Goal: Check status: Check status

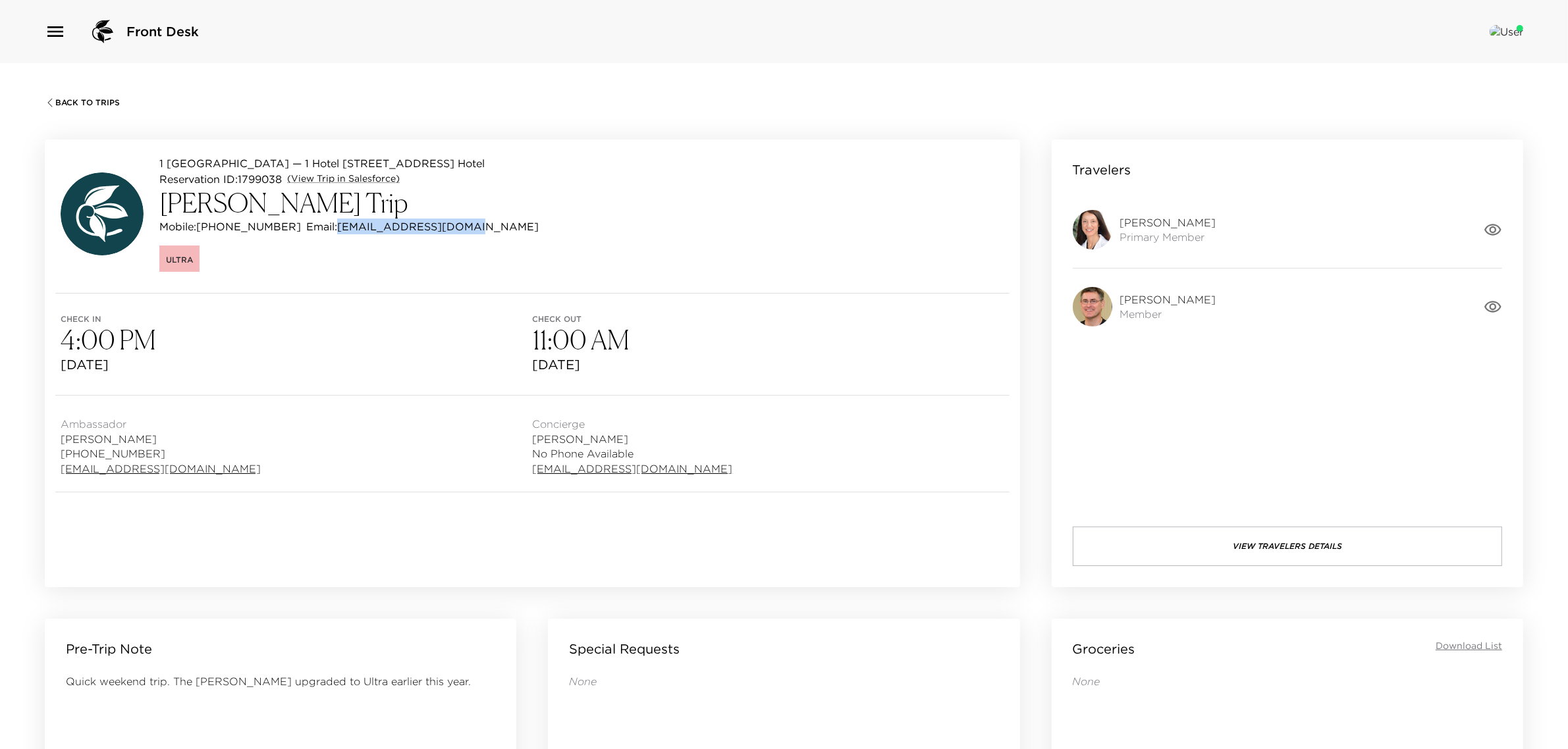
click at [96, 98] on span "Back To Trips" at bounding box center [87, 102] width 65 height 10
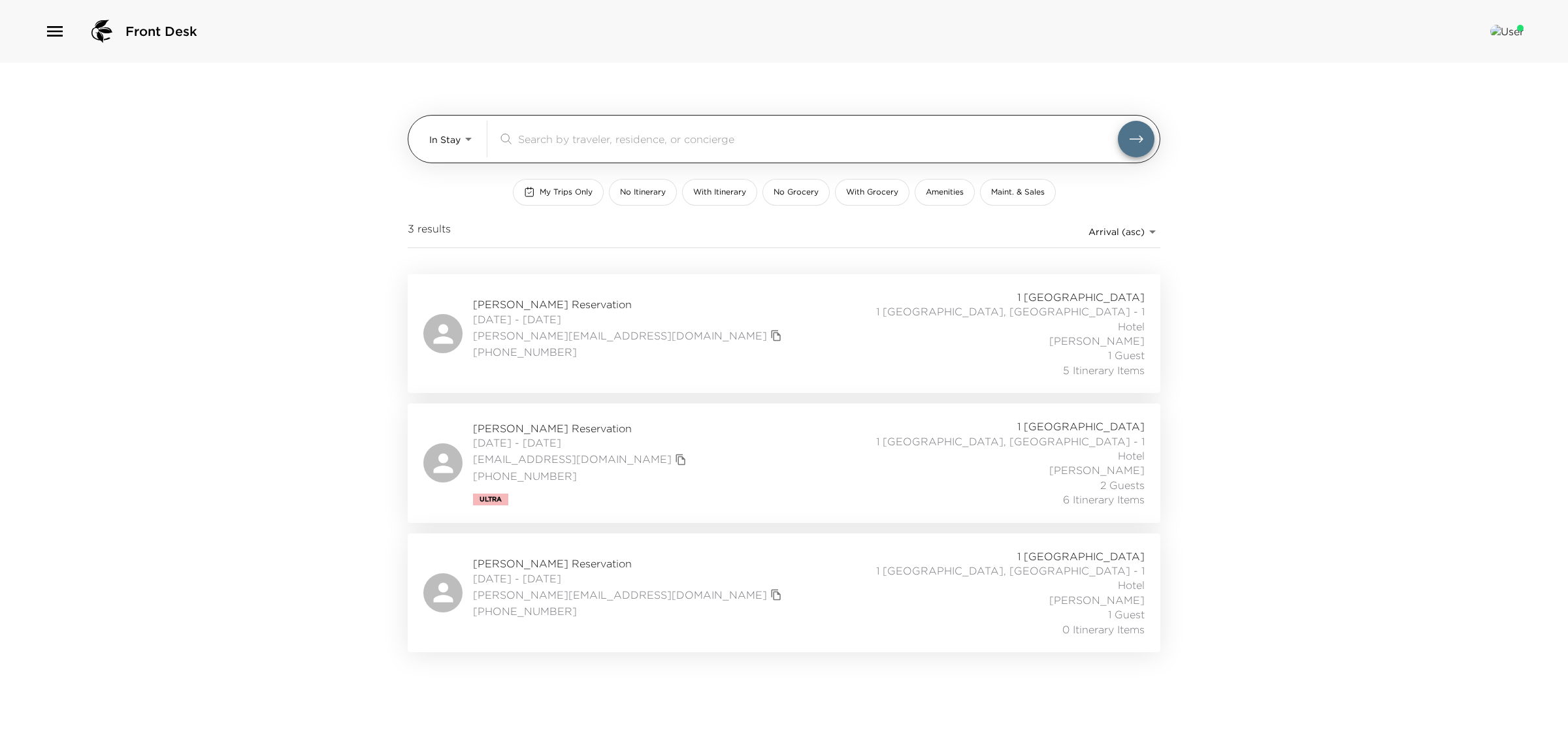
click at [425, 132] on div "In Stay In-Stay ​" at bounding box center [784, 139] width 753 height 48
click at [451, 142] on body "Front Desk In Stay In-Stay ​ My Trips Only No Itinerary With Itinerary No Groce…" at bounding box center [784, 372] width 1568 height 743
click at [459, 191] on span "Upcoming" at bounding box center [452, 193] width 47 height 13
type input "Upcoming"
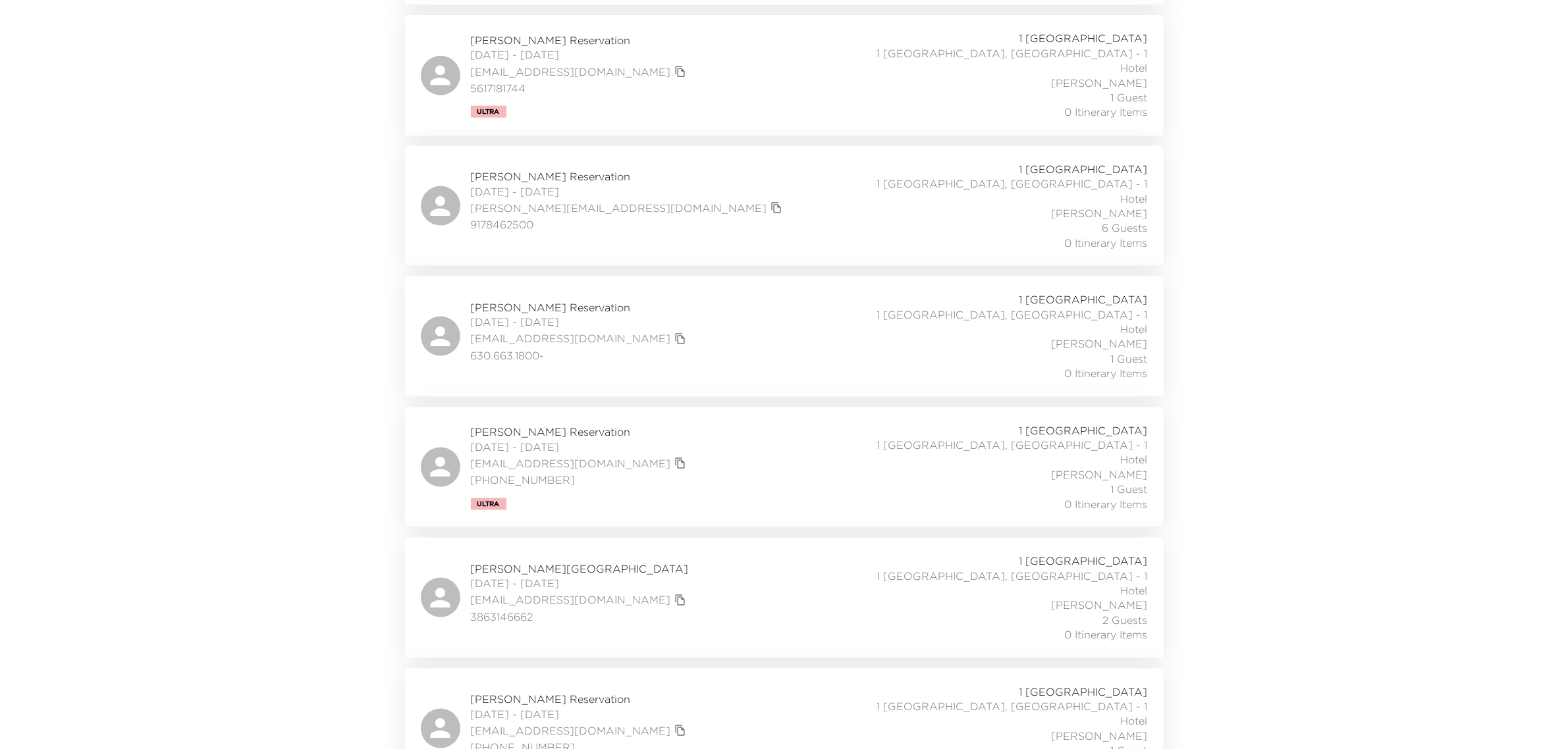
scroll to position [2222, 0]
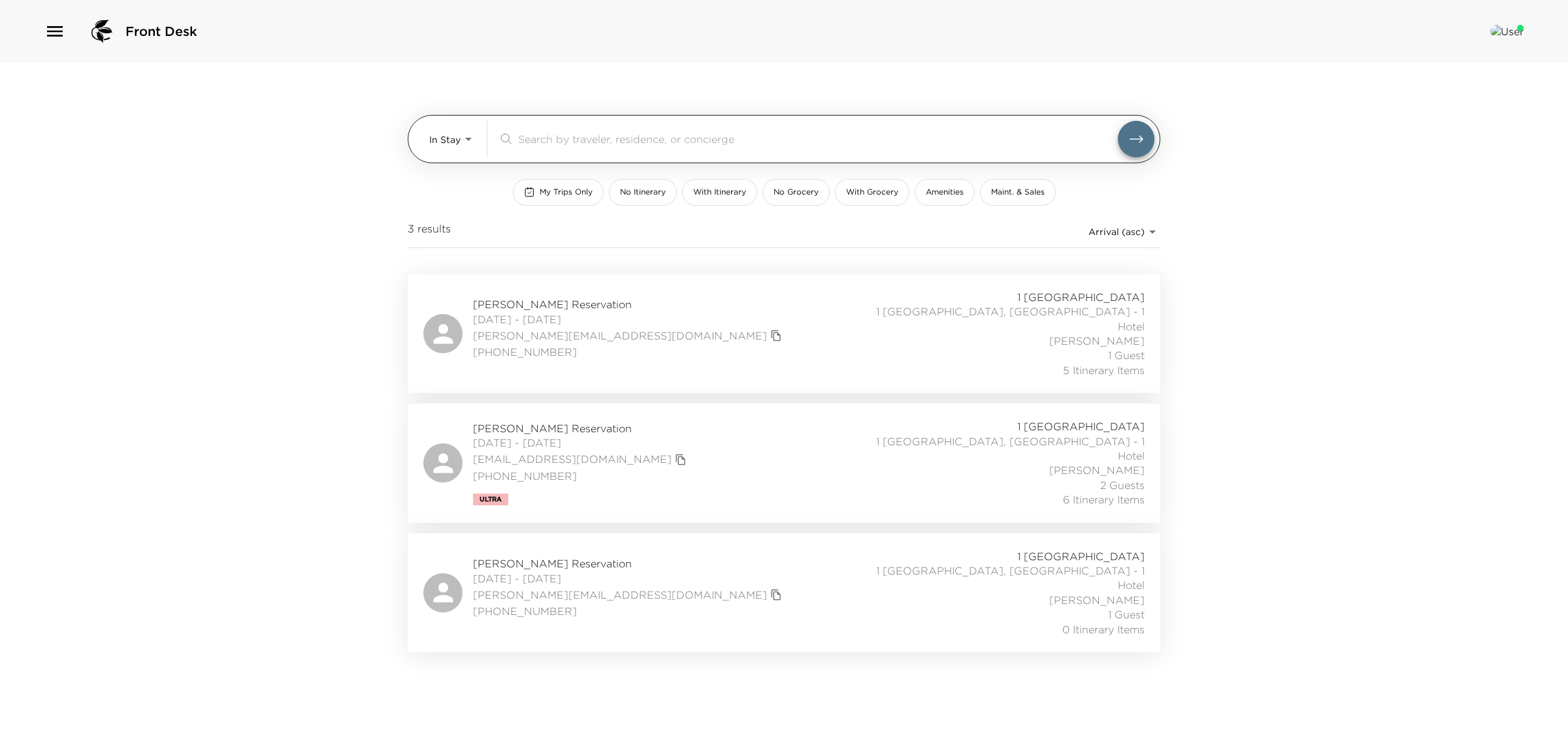
click at [426, 138] on div "In Stay In-Stay ​" at bounding box center [784, 139] width 753 height 48
click at [434, 138] on body "Front Desk In Stay In-Stay ​ My Trips Only No Itinerary With Itinerary No Groce…" at bounding box center [784, 372] width 1568 height 743
click at [442, 194] on span "Upcoming" at bounding box center [452, 193] width 47 height 13
type input "Upcoming"
